Goal: Transaction & Acquisition: Book appointment/travel/reservation

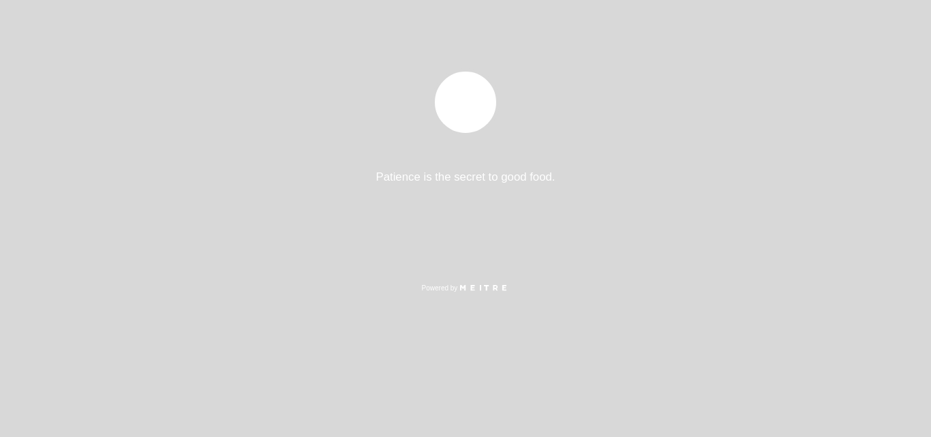
select select "es"
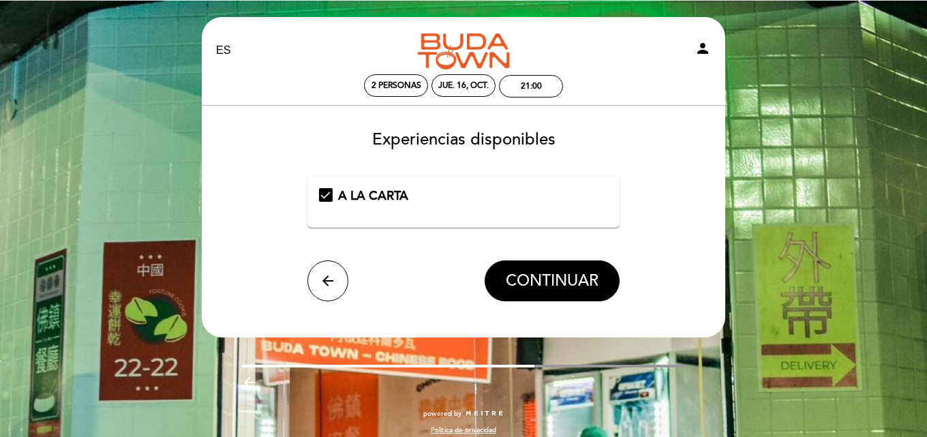
click at [328, 195] on div "A LA CARTA" at bounding box center [464, 196] width 290 height 18
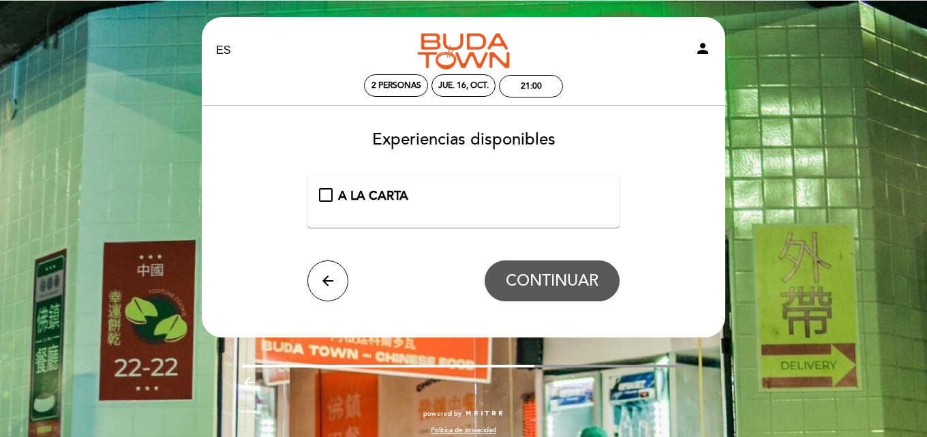
click at [328, 195] on div "A LA CARTA" at bounding box center [464, 196] width 290 height 18
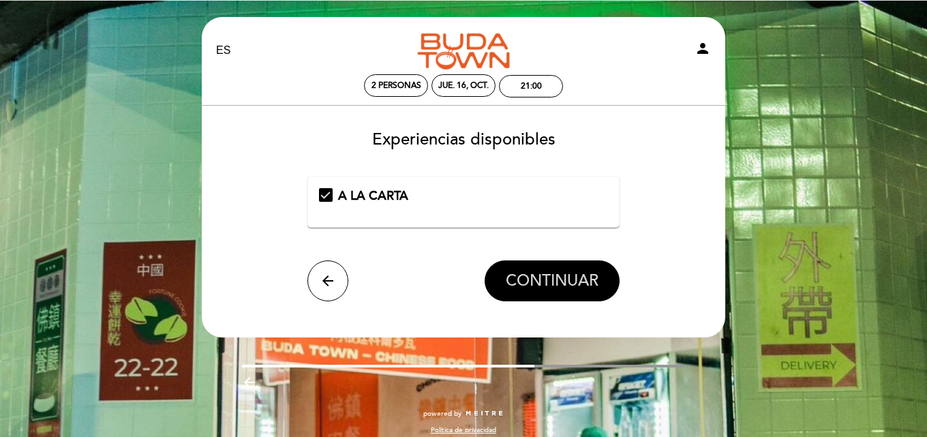
click at [589, 277] on span "CONTINUAR" at bounding box center [552, 280] width 93 height 19
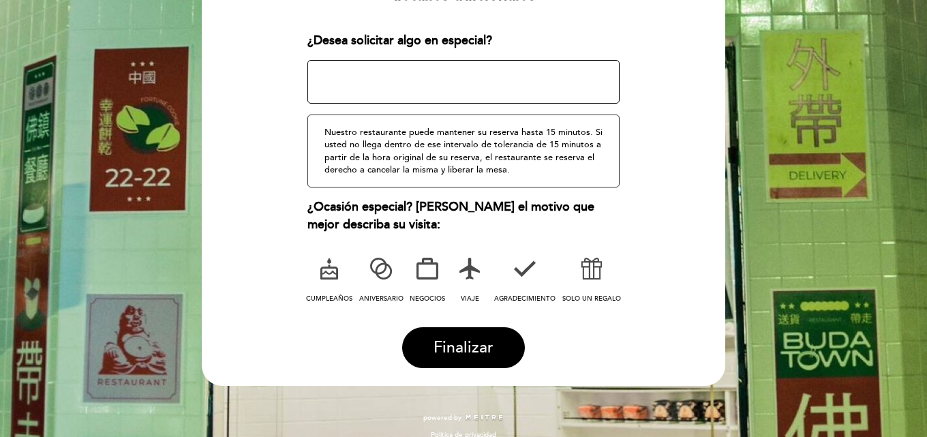
scroll to position [204, 0]
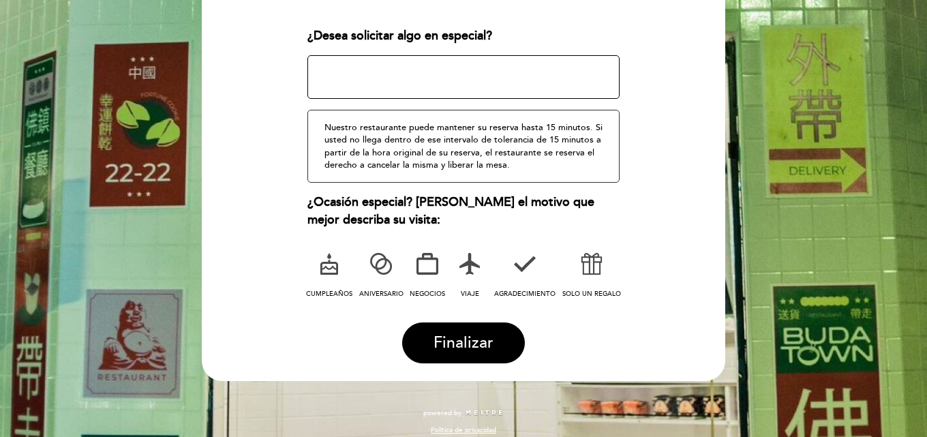
click at [379, 267] on icon at bounding box center [380, 263] width 35 height 35
click at [442, 339] on span "Finalizar" at bounding box center [463, 342] width 60 height 19
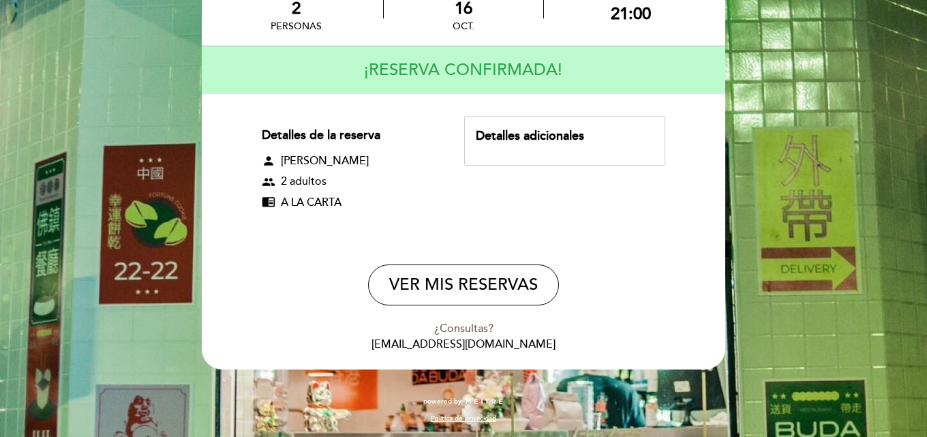
scroll to position [29, 0]
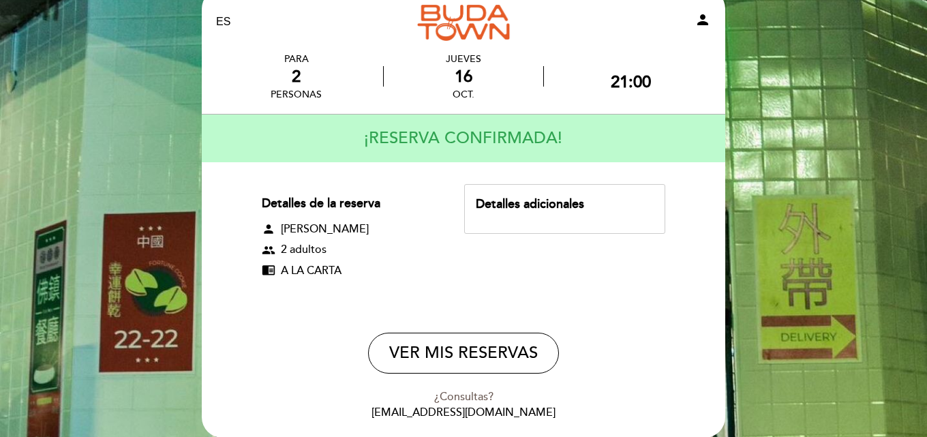
click at [521, 208] on div "Detalles adicionales" at bounding box center [565, 205] width 178 height 18
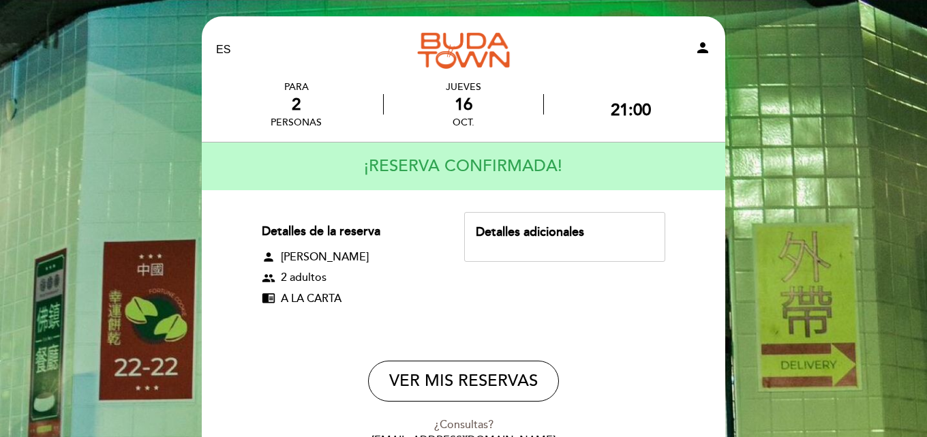
scroll to position [0, 0]
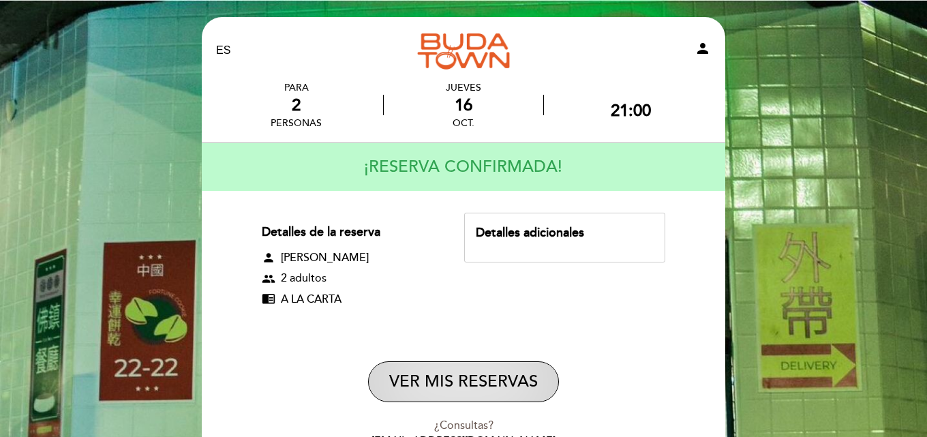
click at [512, 384] on button "VER MIS RESERVAS" at bounding box center [463, 381] width 191 height 41
select select "es"
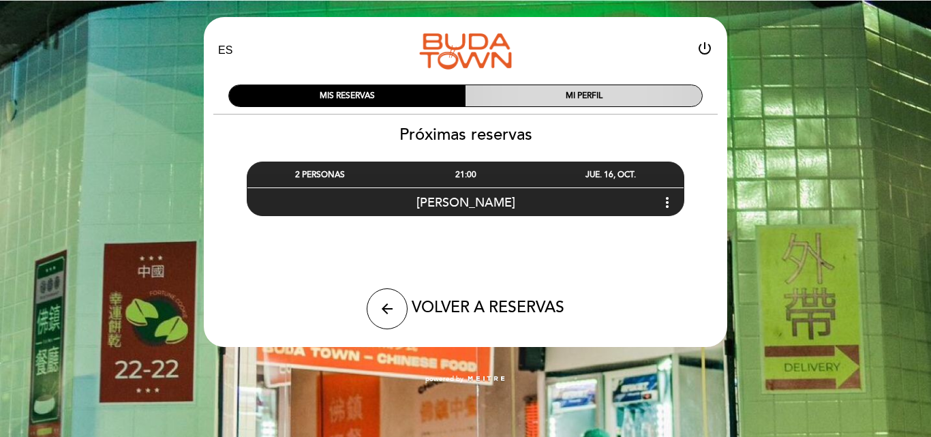
click at [565, 89] on div "MI PERFIL" at bounding box center [583, 95] width 236 height 21
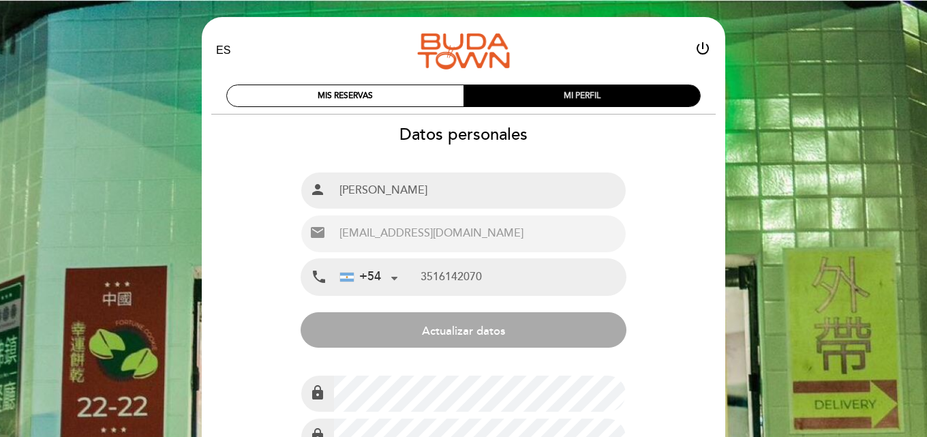
type input "[PHONE_NUMBER]"
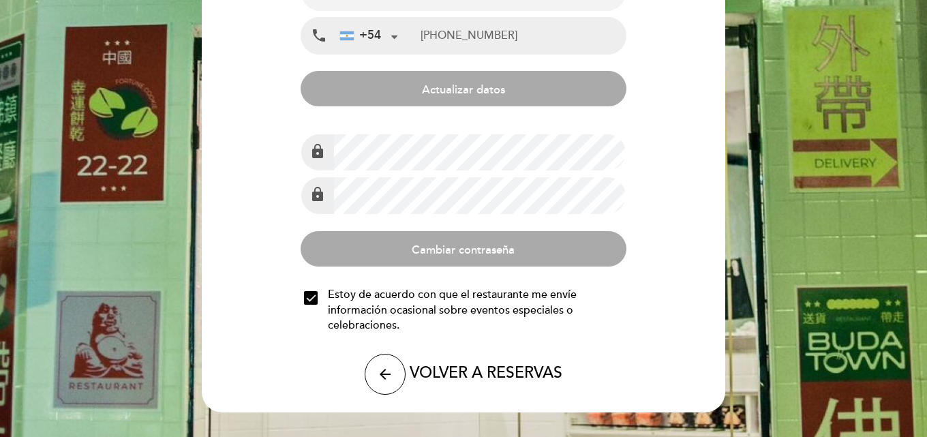
scroll to position [267, 0]
